Goal: Task Accomplishment & Management: Manage account settings

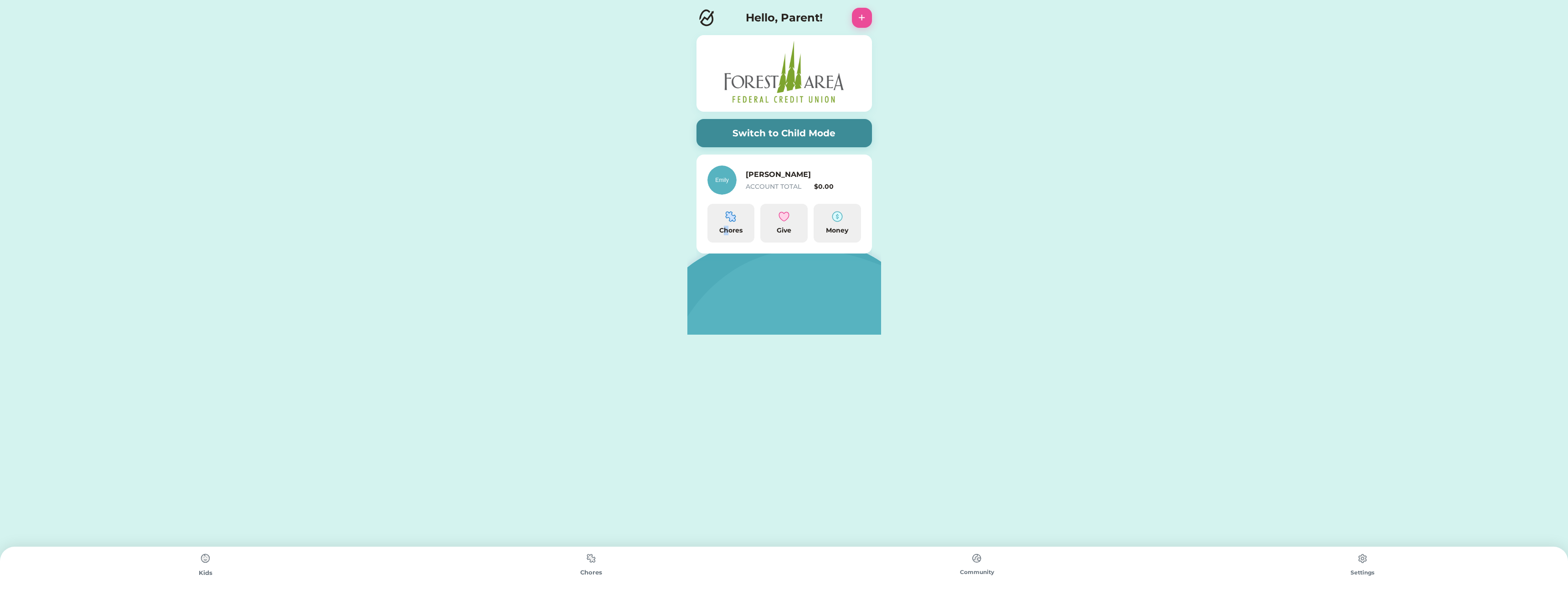
click at [727, 228] on div "Chores" at bounding box center [730, 230] width 40 height 10
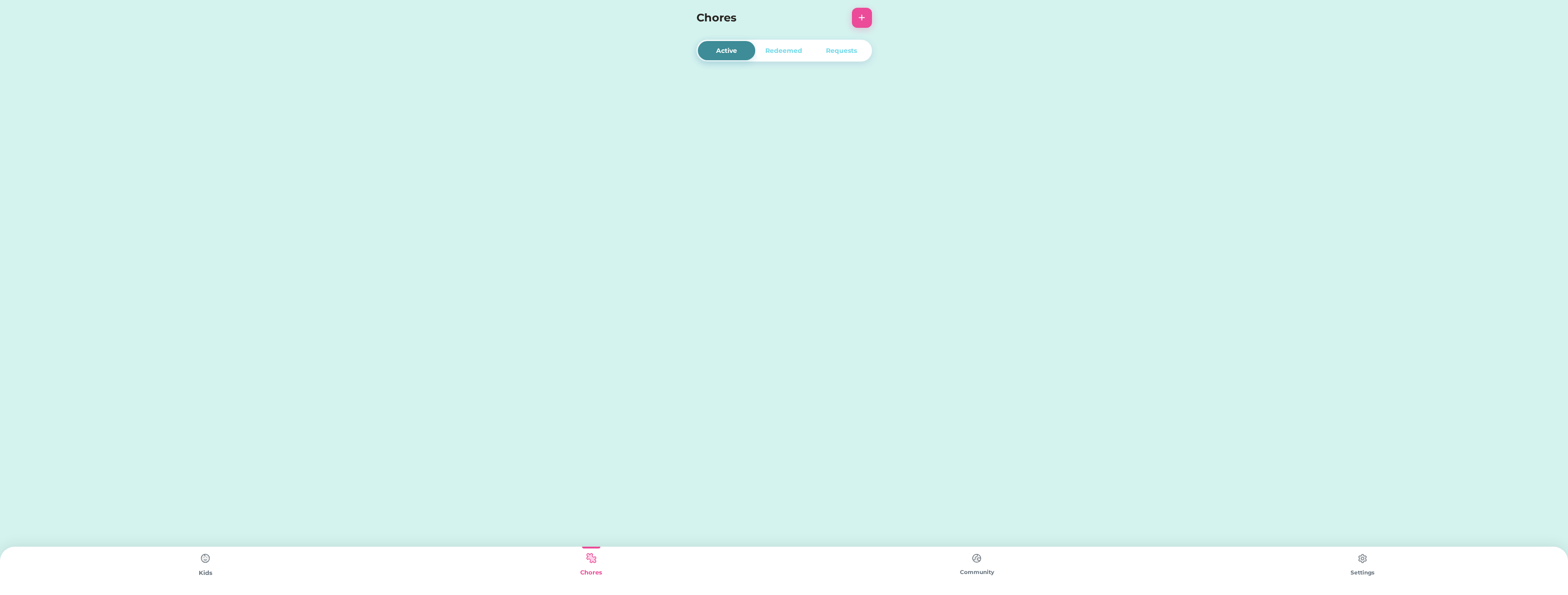
click at [780, 49] on div "Redeemed" at bounding box center [784, 50] width 37 height 10
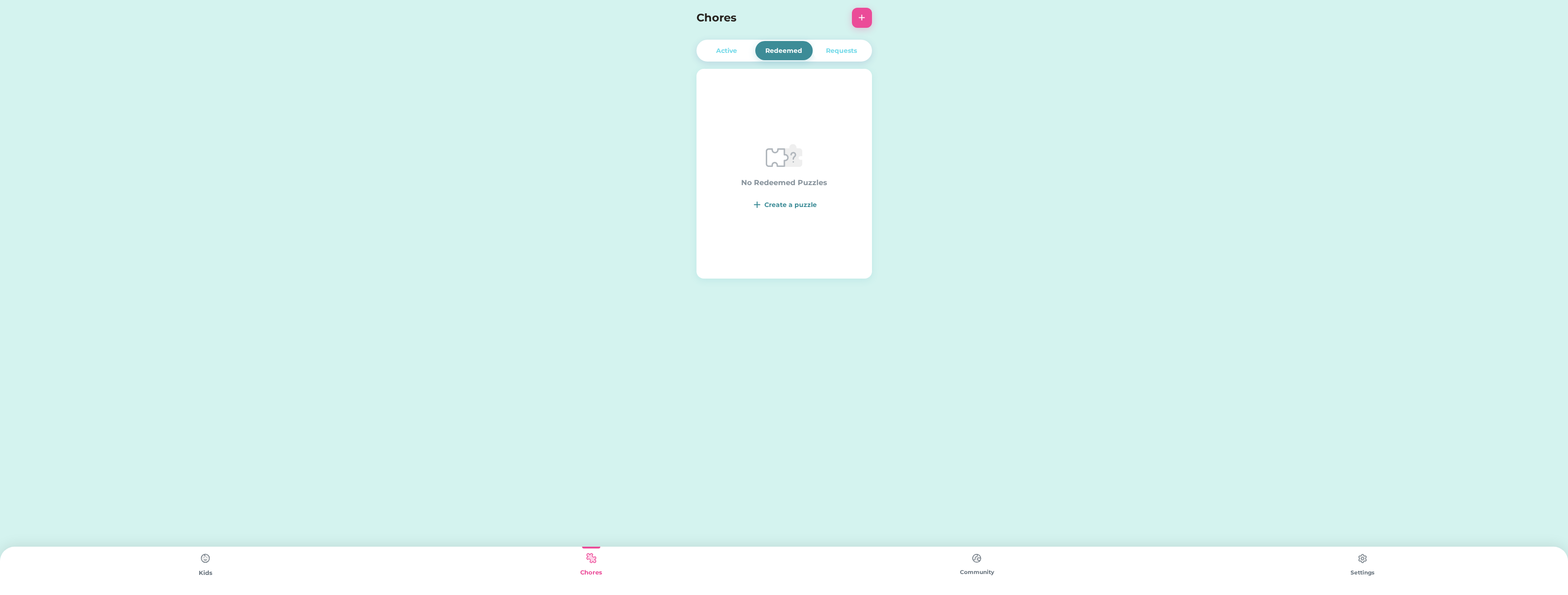
click at [844, 54] on div "Requests" at bounding box center [841, 50] width 31 height 10
click at [722, 54] on div "Active" at bounding box center [727, 50] width 21 height 10
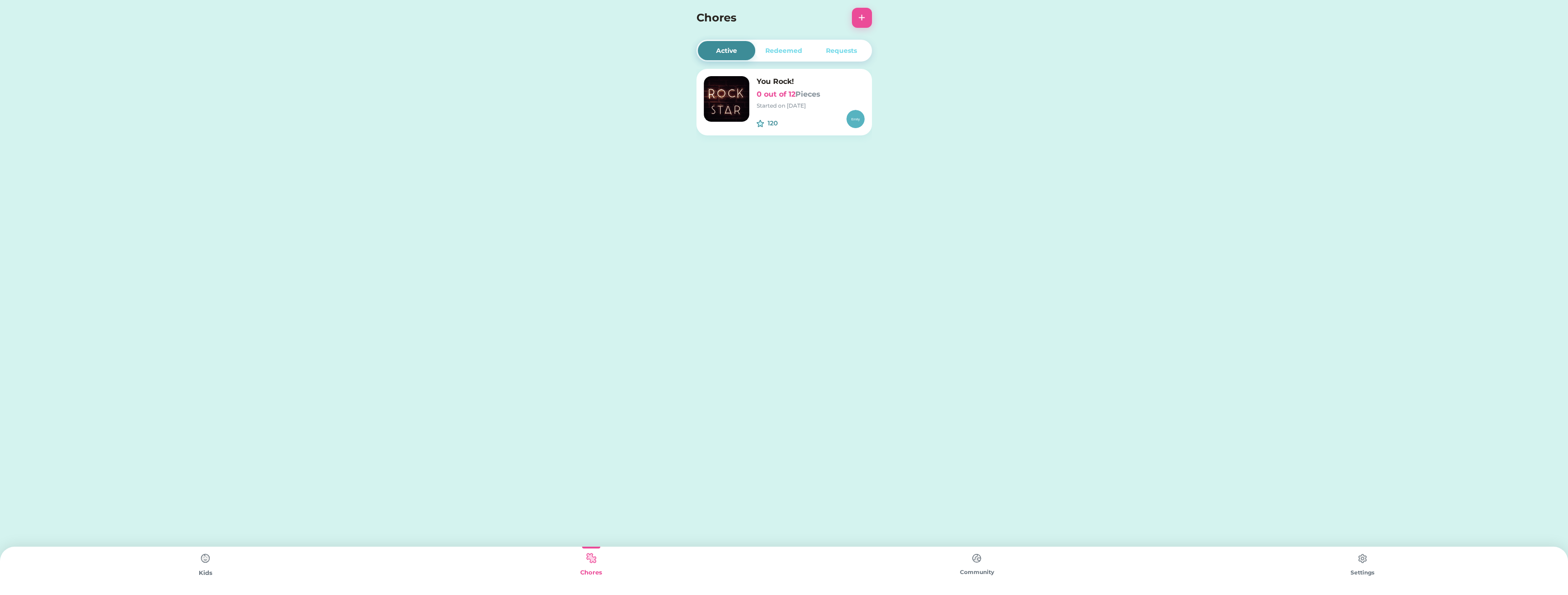
click at [786, 53] on div "Redeemed" at bounding box center [784, 50] width 37 height 10
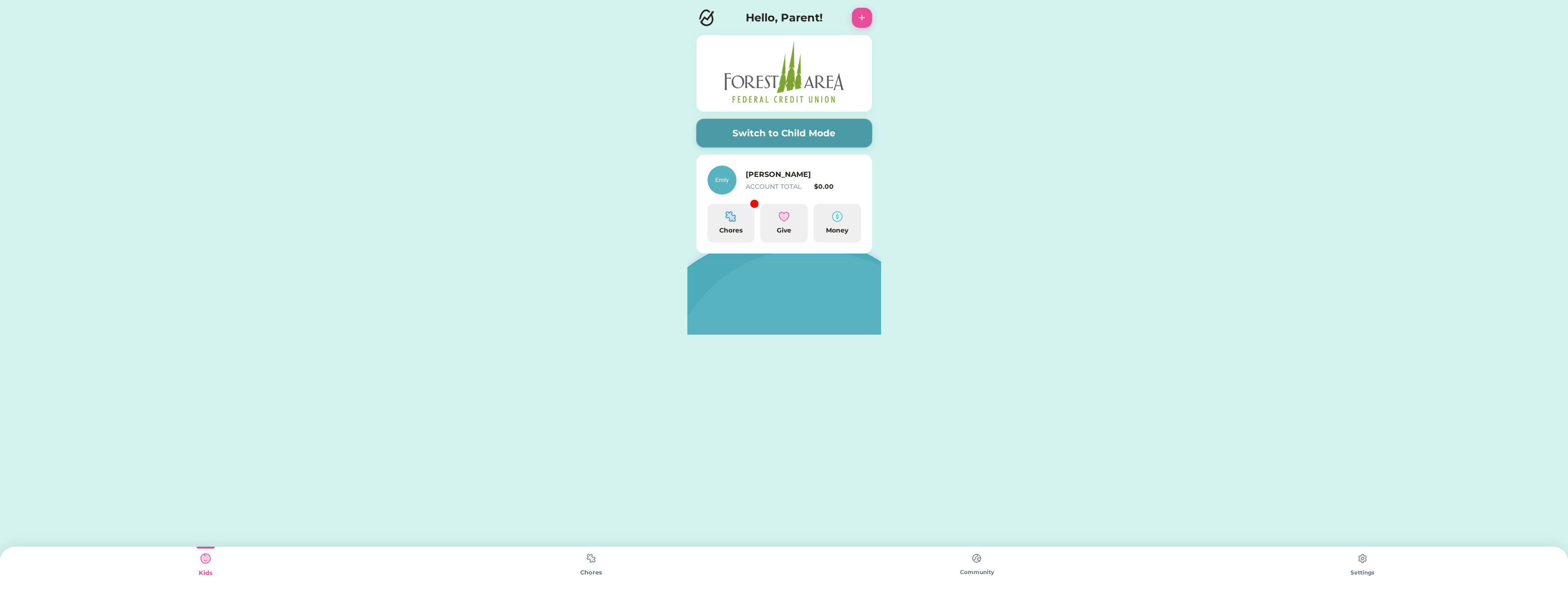
click at [819, 135] on button "Switch to Child Mode" at bounding box center [784, 133] width 175 height 28
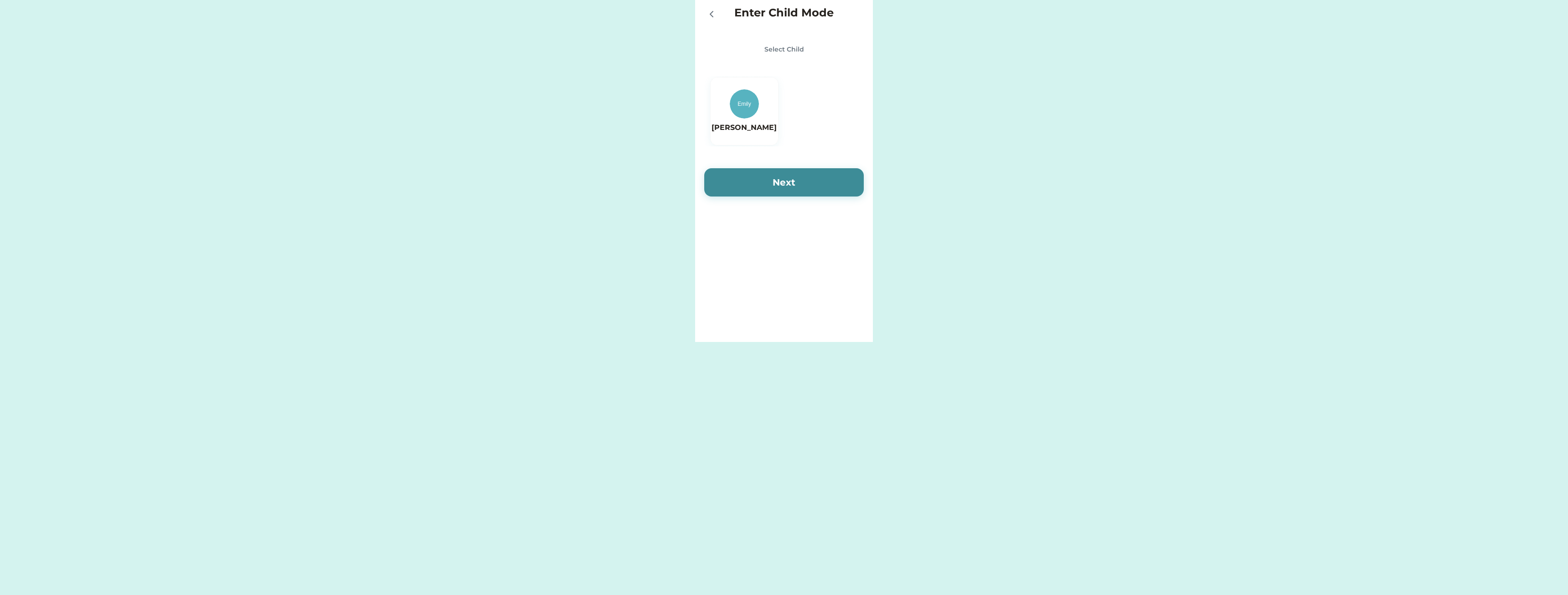
click at [707, 9] on icon at bounding box center [711, 14] width 11 height 11
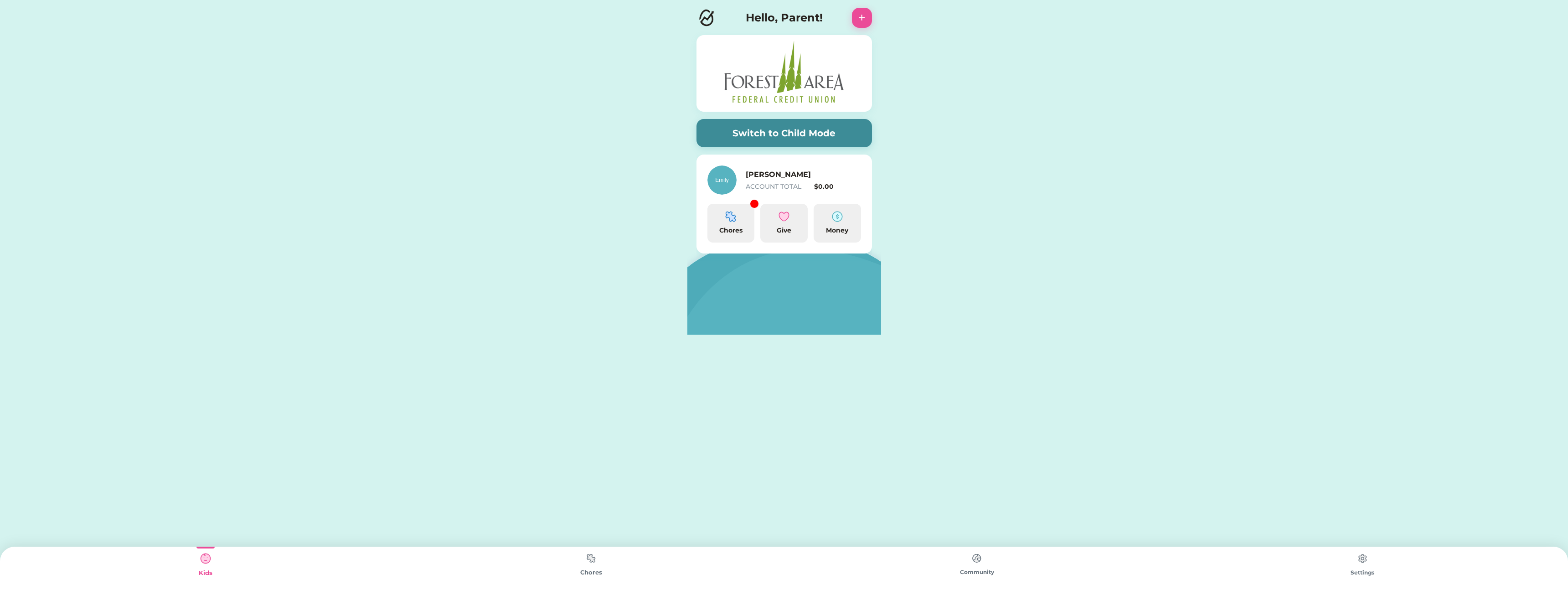
click at [726, 222] on img at bounding box center [730, 216] width 11 height 11
click at [733, 225] on div "Chores" at bounding box center [731, 223] width 48 height 39
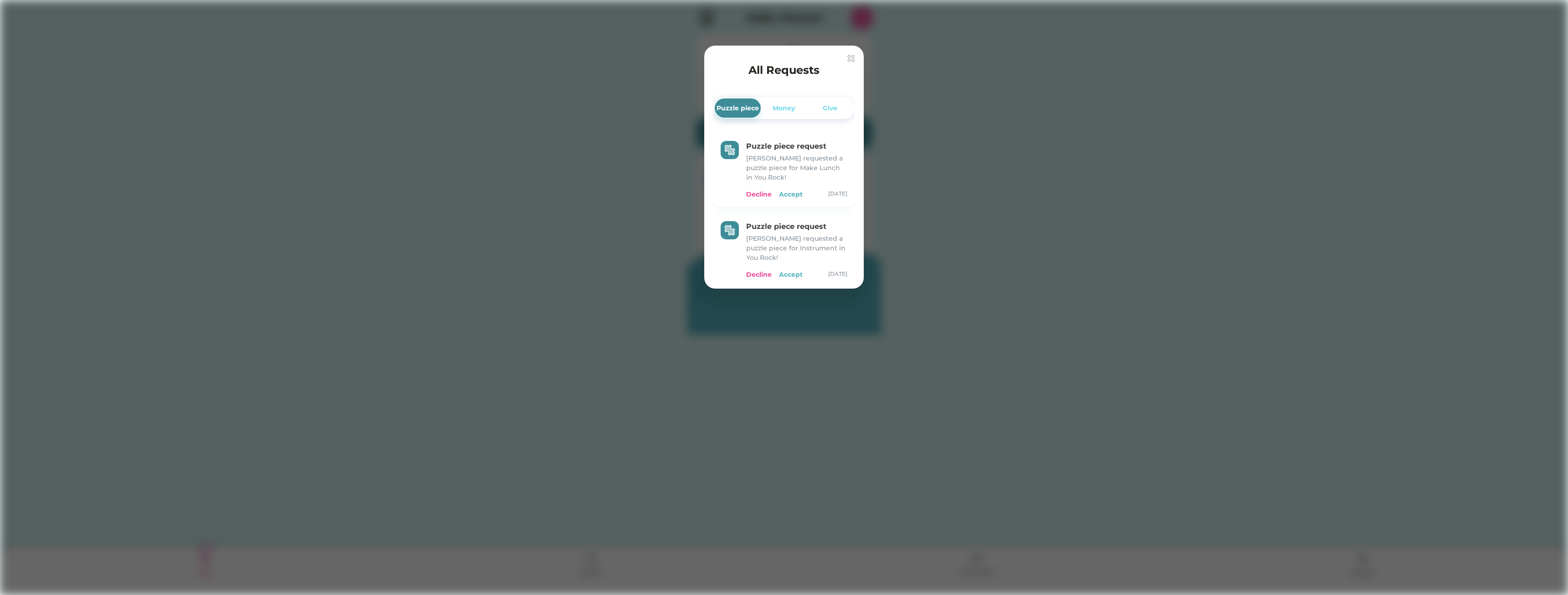
click at [790, 189] on div "Accept" at bounding box center [791, 194] width 24 height 10
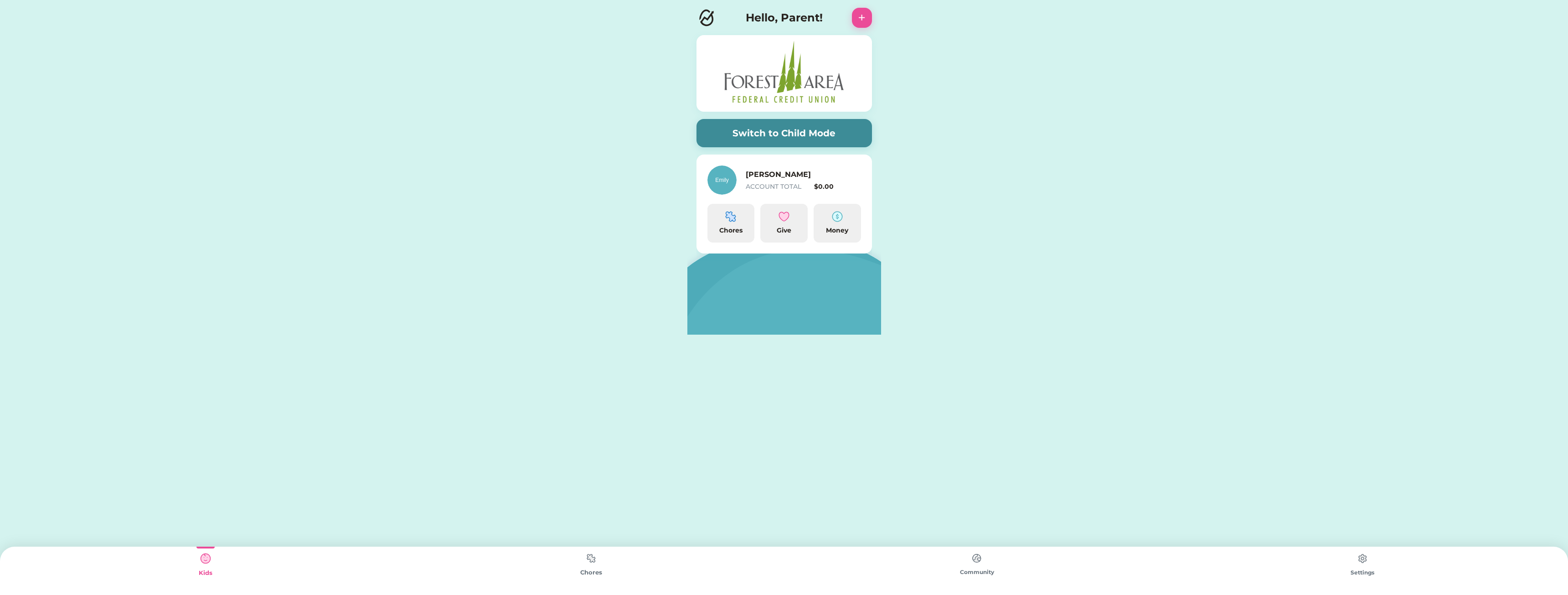
click at [838, 219] on img at bounding box center [838, 216] width 11 height 11
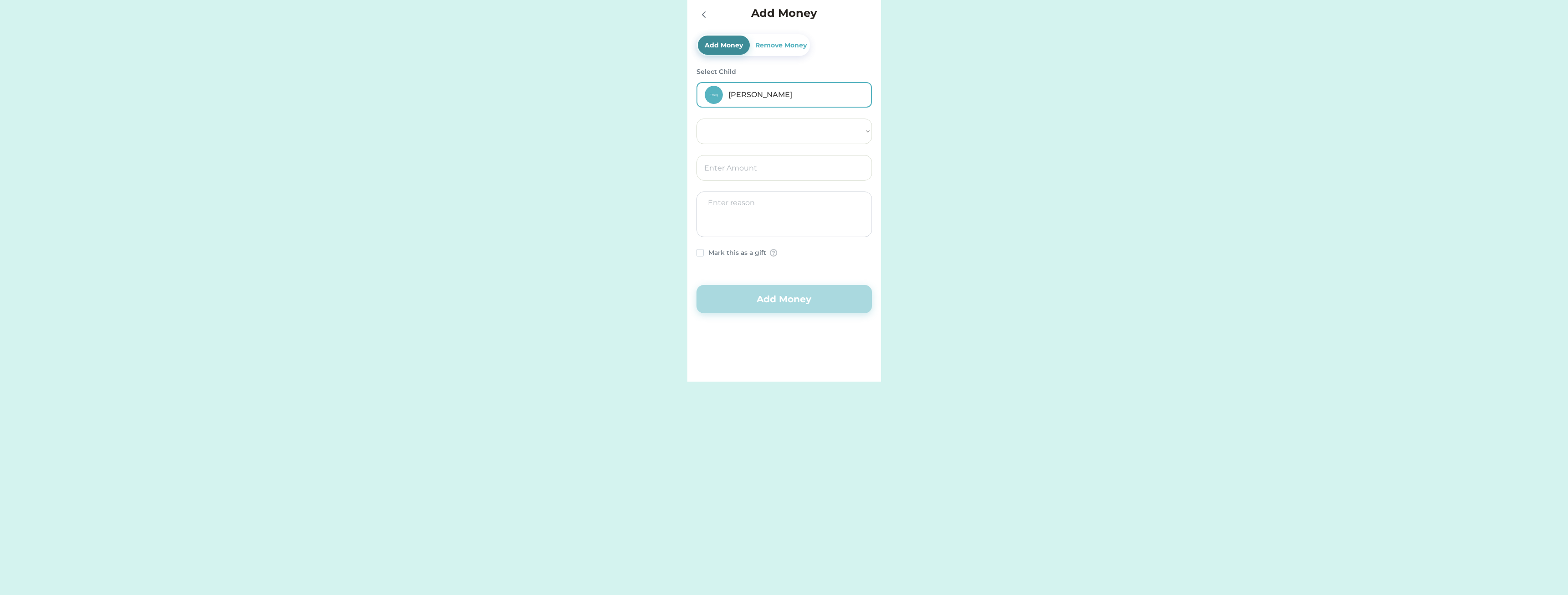
select select ""PLACEHOLDER_1427118222253""
click at [757, 99] on div "[PERSON_NAME]" at bounding box center [796, 95] width 135 height 11
click at [750, 129] on div "[PERSON_NAME]" at bounding box center [790, 126] width 117 height 11
click at [742, 129] on select "Select Account Forest Area Federal Credit Union Save Give Spend" at bounding box center [784, 131] width 175 height 26
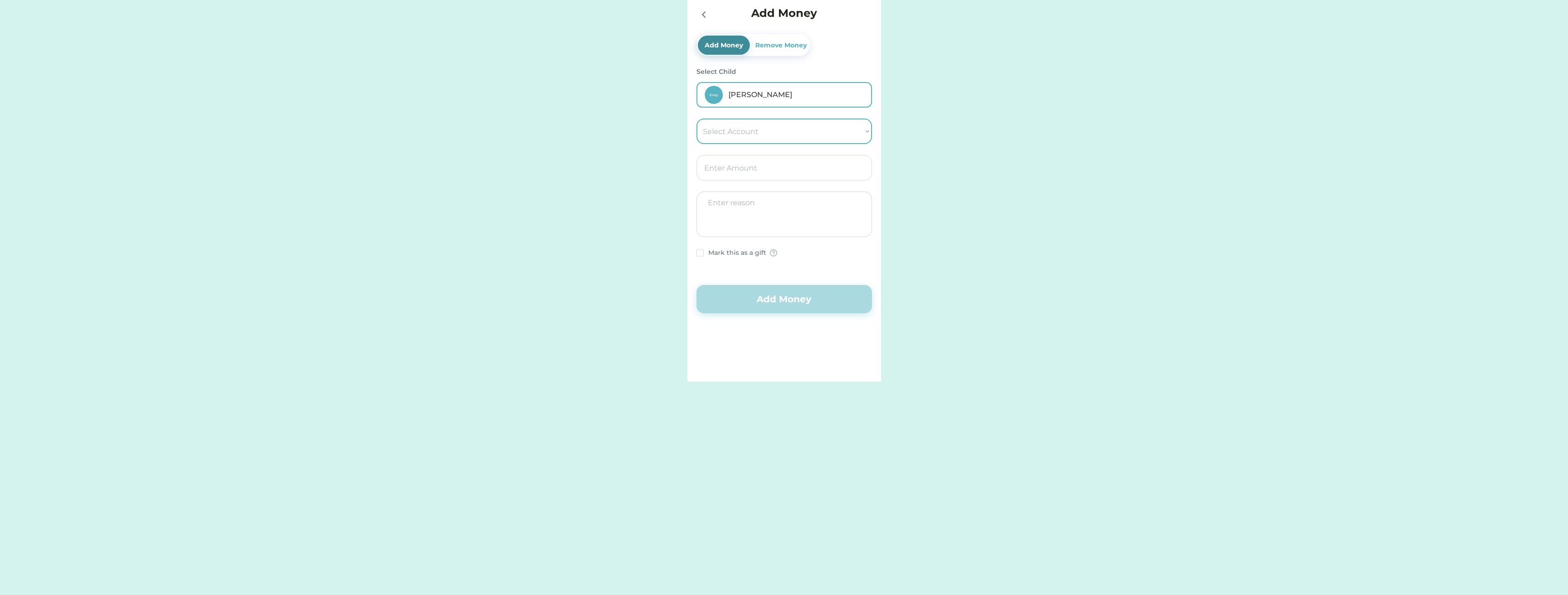
click at [742, 129] on select "Select Account Forest Area Federal Credit Union Save Give Spend" at bounding box center [784, 131] width 175 height 26
